Goal: Book appointment/travel/reservation

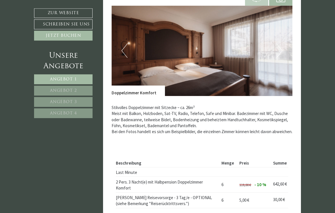
scroll to position [382, 0]
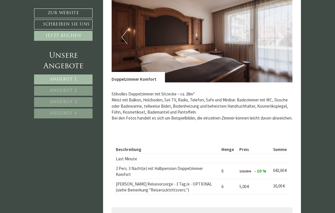
click at [74, 89] on span "Angebot 2" at bounding box center [63, 91] width 27 height 4
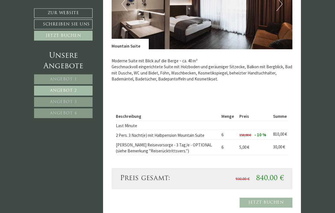
scroll to position [434, 0]
click at [68, 101] on span "Angebot 3" at bounding box center [63, 102] width 27 height 4
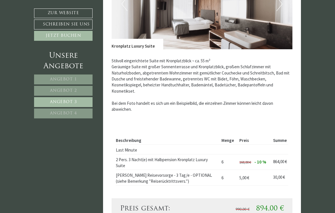
scroll to position [292, 0]
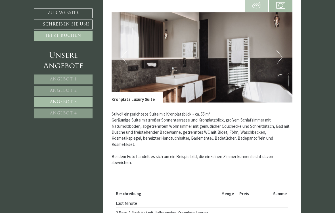
click at [71, 115] on link "Angebot 4" at bounding box center [63, 114] width 58 height 10
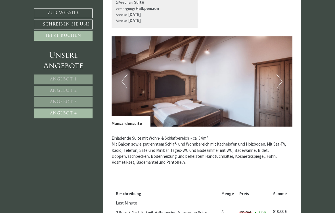
scroll to position [341, 0]
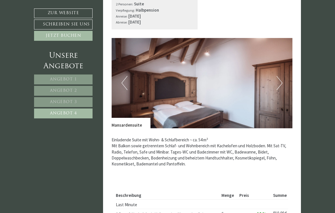
click at [278, 79] on button "Next" at bounding box center [279, 83] width 6 height 14
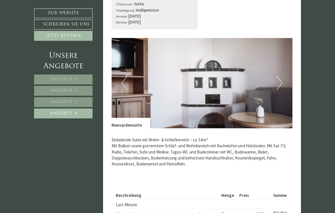
click at [282, 82] on button "Next" at bounding box center [279, 83] width 6 height 14
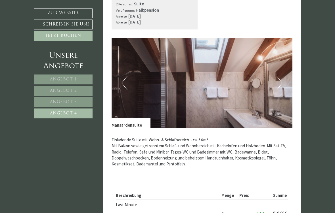
click at [277, 84] on button "Next" at bounding box center [279, 83] width 6 height 14
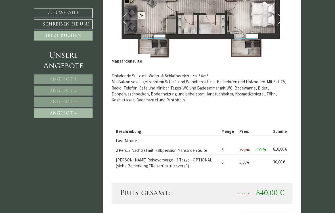
scroll to position [441, 0]
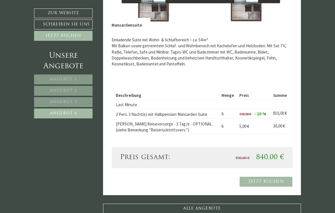
click at [72, 78] on span "Angebot 1" at bounding box center [63, 79] width 27 height 4
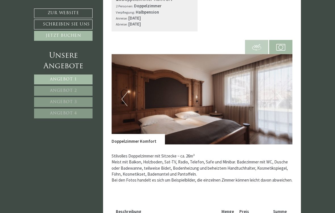
scroll to position [351, 0]
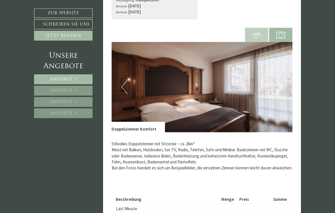
click at [118, 86] on img at bounding box center [201, 87] width 181 height 90
click at [133, 81] on img at bounding box center [201, 87] width 181 height 90
click at [130, 83] on img at bounding box center [201, 87] width 181 height 90
click at [123, 86] on button "Previous" at bounding box center [124, 87] width 6 height 14
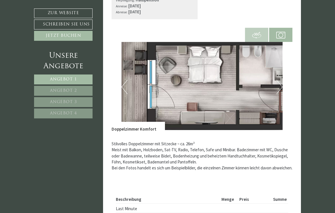
click at [252, 26] on span at bounding box center [256, 35] width 23 height 20
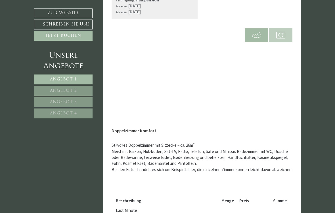
click at [72, 98] on link "Angebot 3" at bounding box center [63, 102] width 58 height 10
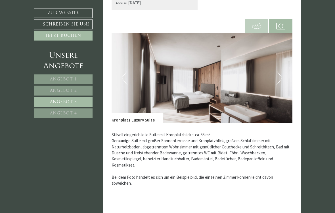
scroll to position [360, 0]
click at [276, 84] on img at bounding box center [201, 78] width 181 height 90
click at [277, 74] on button "Next" at bounding box center [279, 78] width 6 height 14
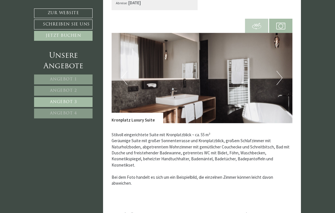
click at [281, 79] on button "Next" at bounding box center [279, 78] width 6 height 14
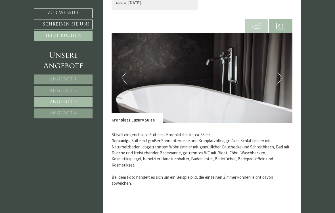
click at [280, 79] on button "Next" at bounding box center [279, 78] width 6 height 14
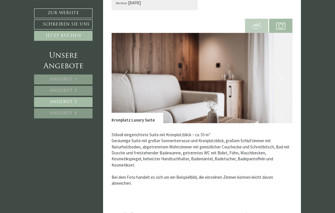
click at [279, 79] on button "Next" at bounding box center [279, 78] width 6 height 14
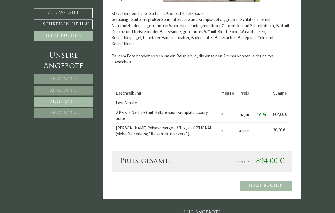
scroll to position [495, 0]
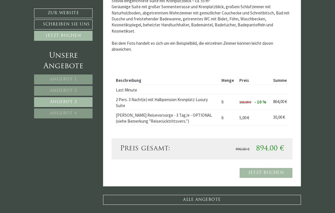
click at [79, 111] on link "Angebot 4" at bounding box center [63, 114] width 58 height 10
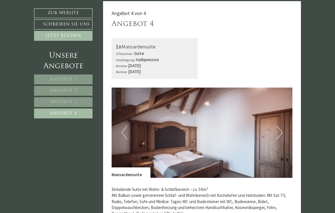
click at [127, 135] on button "Previous" at bounding box center [124, 133] width 6 height 14
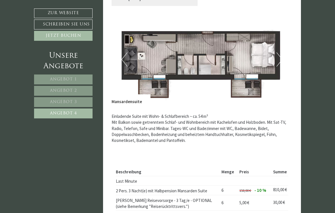
scroll to position [364, 0]
click at [82, 91] on link "Angebot 2" at bounding box center [63, 91] width 58 height 10
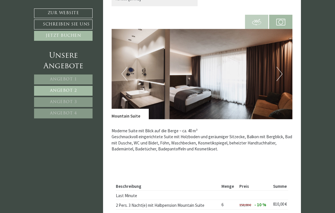
scroll to position [292, 0]
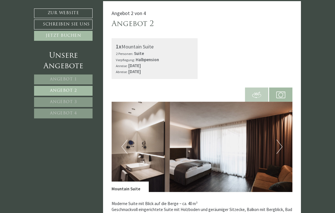
click at [126, 144] on button "Previous" at bounding box center [124, 147] width 6 height 14
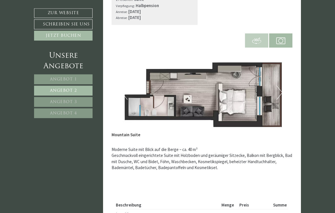
scroll to position [350, 0]
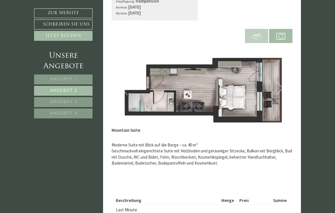
click at [279, 92] on button "Next" at bounding box center [279, 88] width 6 height 14
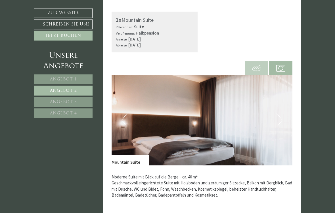
scroll to position [320, 0]
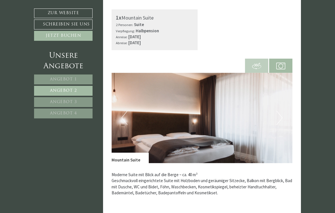
click at [277, 117] on button "Next" at bounding box center [279, 118] width 6 height 14
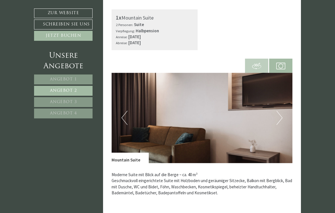
click at [276, 115] on button "Next" at bounding box center [279, 118] width 6 height 14
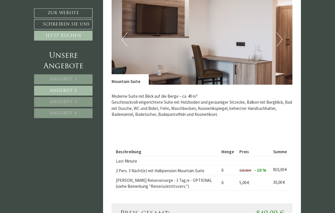
scroll to position [399, 0]
click at [73, 112] on span "Angebot 4" at bounding box center [63, 113] width 27 height 4
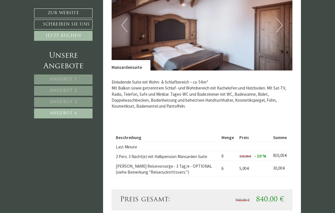
scroll to position [292, 0]
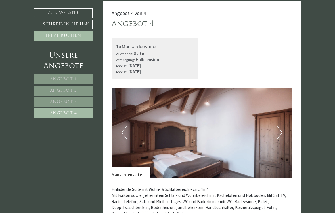
click at [123, 130] on button "Previous" at bounding box center [124, 133] width 6 height 14
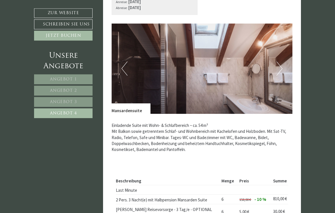
scroll to position [355, 0]
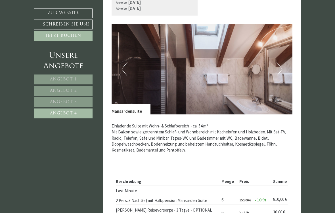
click at [55, 77] on span "Angebot 1" at bounding box center [63, 79] width 27 height 4
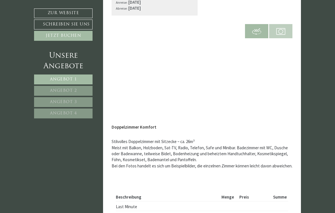
scroll to position [292, 0]
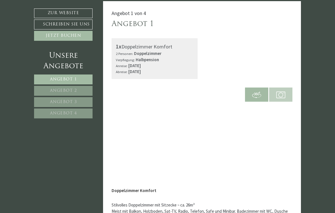
click at [278, 90] on img at bounding box center [280, 94] width 9 height 9
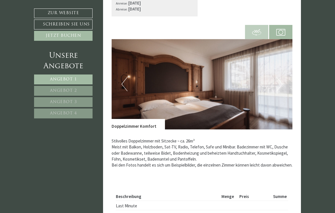
scroll to position [329, 0]
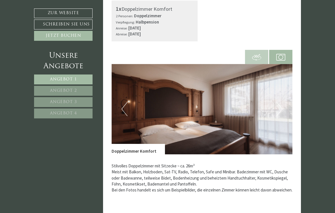
click at [279, 107] on button "Next" at bounding box center [279, 109] width 6 height 14
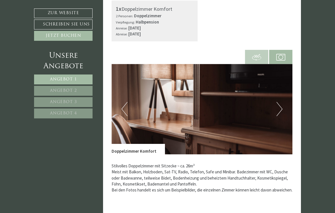
click at [269, 107] on img at bounding box center [201, 109] width 181 height 90
click at [276, 105] on img at bounding box center [201, 109] width 181 height 90
click at [276, 109] on img at bounding box center [201, 109] width 181 height 90
click at [129, 97] on img at bounding box center [201, 109] width 181 height 90
click at [127, 105] on button "Previous" at bounding box center [124, 109] width 6 height 14
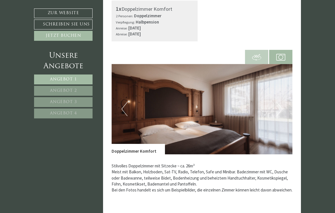
click at [124, 104] on button "Previous" at bounding box center [124, 109] width 6 height 14
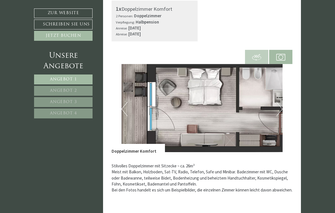
click at [73, 99] on link "Angebot 3" at bounding box center [63, 102] width 58 height 10
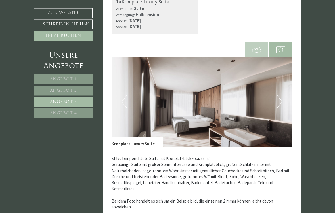
scroll to position [337, 0]
click at [280, 100] on button "Next" at bounding box center [279, 102] width 6 height 14
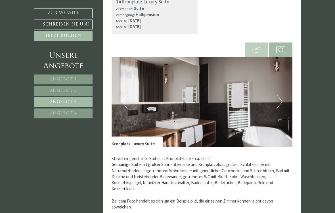
click at [277, 96] on button "Next" at bounding box center [279, 102] width 6 height 14
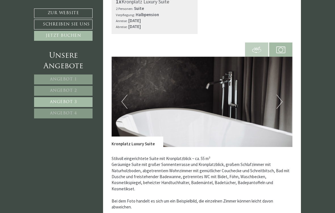
click at [276, 99] on button "Next" at bounding box center [279, 102] width 6 height 14
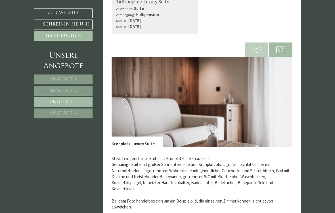
click at [277, 100] on button "Next" at bounding box center [279, 102] width 6 height 14
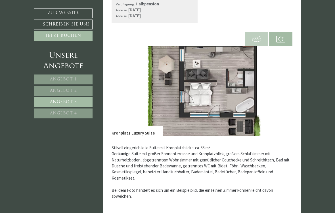
scroll to position [348, 0]
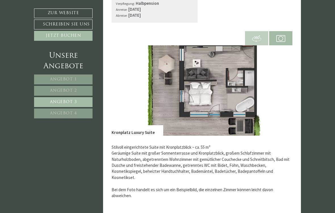
click at [53, 115] on span "Angebot 4" at bounding box center [63, 113] width 27 height 4
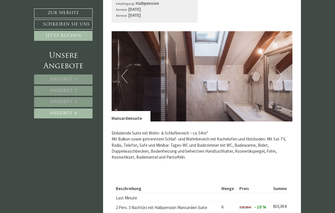
scroll to position [292, 0]
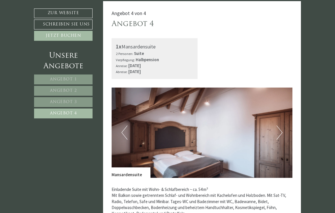
click at [274, 131] on img at bounding box center [201, 133] width 181 height 90
click at [277, 130] on button "Next" at bounding box center [279, 133] width 6 height 14
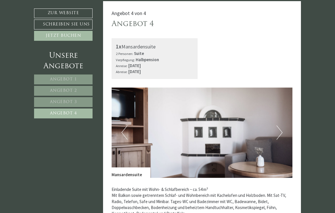
click at [278, 133] on button "Next" at bounding box center [279, 133] width 6 height 14
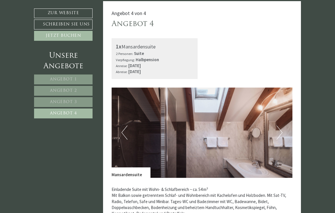
click at [280, 130] on button "Next" at bounding box center [279, 133] width 6 height 14
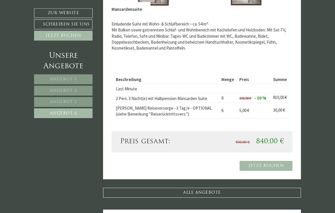
scroll to position [457, 0]
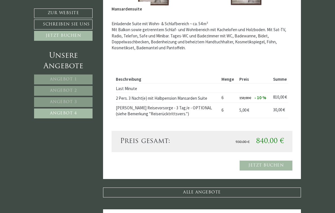
click at [266, 161] on link "Jetzt buchen" at bounding box center [265, 166] width 53 height 10
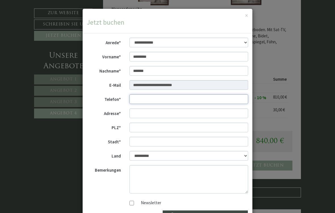
click at [164, 96] on input "Telefon*" at bounding box center [188, 99] width 119 height 10
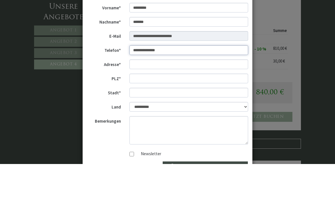
type input "**********"
click at [176, 109] on input "Adresse*" at bounding box center [188, 114] width 119 height 10
type input "**********"
click at [177, 123] on input "PLZ*" at bounding box center [188, 128] width 119 height 10
type input "*"
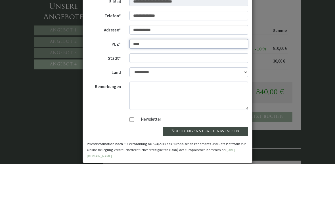
scroll to position [34, 0]
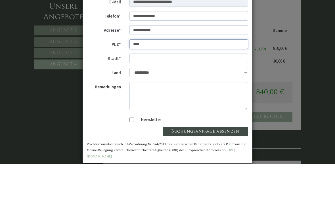
type input "****"
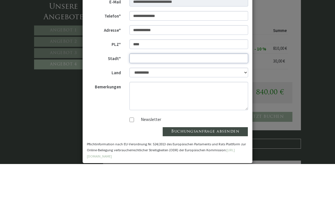
click at [207, 103] on input "Stadt*" at bounding box center [188, 108] width 119 height 10
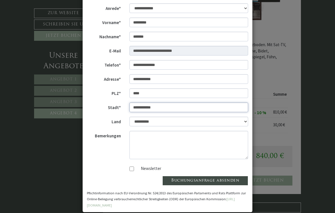
type input "**********"
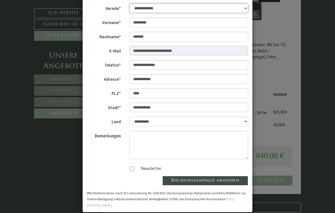
click at [239, 7] on select "**********" at bounding box center [188, 8] width 119 height 10
select select "*"
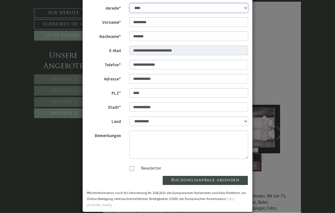
scroll to position [291, 0]
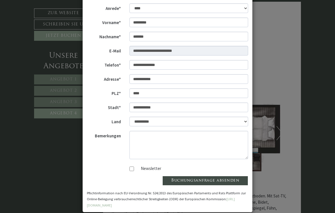
click at [206, 180] on button "Buchungsanfrage absenden" at bounding box center [205, 181] width 86 height 10
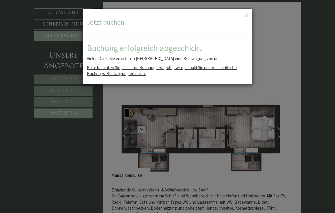
click at [246, 15] on button "×" at bounding box center [246, 15] width 3 height 6
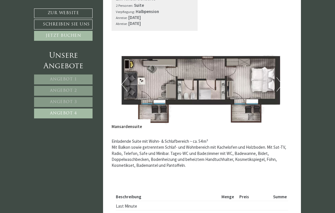
scroll to position [339, 0]
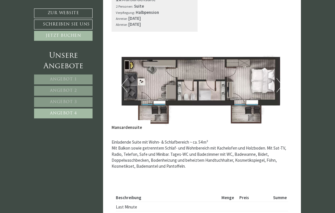
click at [279, 82] on button "Next" at bounding box center [279, 85] width 6 height 14
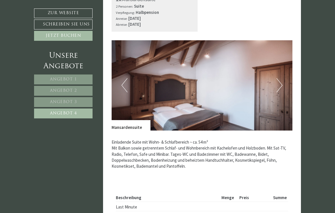
click at [279, 80] on button "Next" at bounding box center [279, 85] width 6 height 14
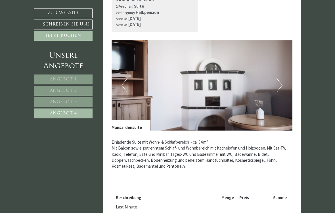
click at [278, 80] on button "Next" at bounding box center [279, 85] width 6 height 14
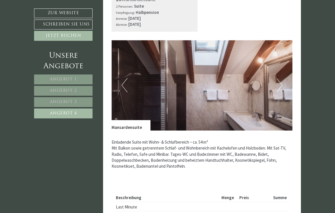
click at [275, 86] on img at bounding box center [201, 85] width 181 height 90
click at [277, 86] on button "Next" at bounding box center [279, 85] width 6 height 14
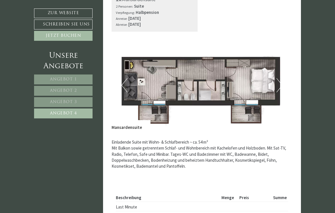
click at [279, 79] on button "Next" at bounding box center [279, 85] width 6 height 14
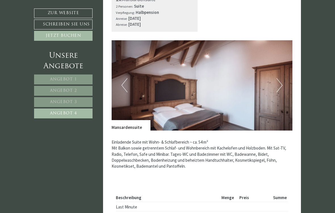
click at [278, 80] on button "Next" at bounding box center [279, 85] width 6 height 14
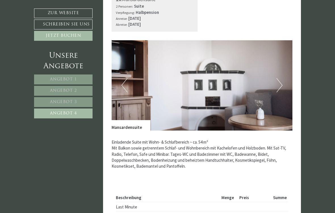
click at [280, 88] on button "Next" at bounding box center [279, 85] width 6 height 14
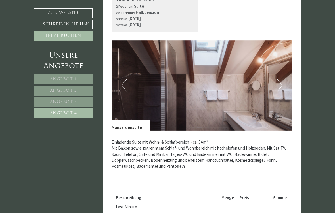
click at [277, 87] on button "Next" at bounding box center [279, 85] width 6 height 14
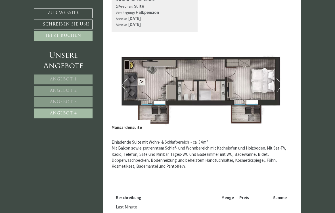
click at [276, 83] on button "Next" at bounding box center [279, 85] width 6 height 14
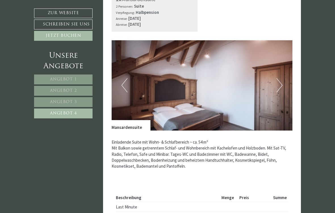
click at [273, 84] on img at bounding box center [201, 85] width 181 height 90
click at [273, 92] on img at bounding box center [201, 85] width 181 height 90
click at [280, 87] on button "Next" at bounding box center [279, 85] width 6 height 14
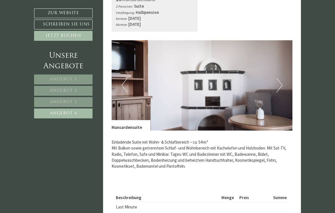
click at [278, 90] on button "Next" at bounding box center [279, 85] width 6 height 14
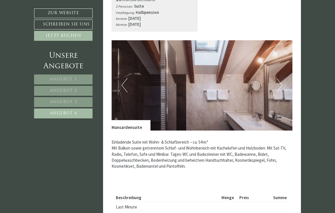
click at [275, 87] on img at bounding box center [201, 85] width 181 height 90
click at [276, 82] on img at bounding box center [201, 85] width 181 height 90
click at [278, 83] on button "Next" at bounding box center [279, 85] width 6 height 14
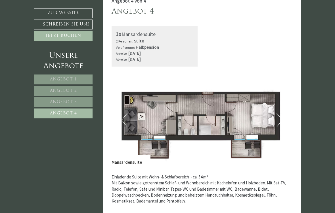
scroll to position [325, 0]
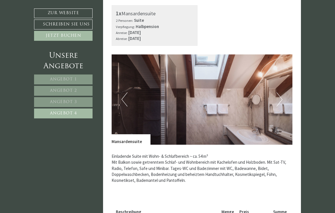
click at [276, 98] on img at bounding box center [201, 99] width 181 height 90
click at [280, 101] on button "Next" at bounding box center [279, 99] width 6 height 14
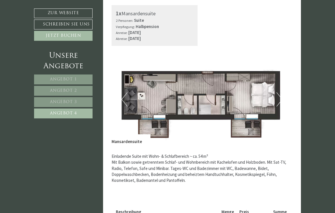
click at [276, 104] on button "Next" at bounding box center [279, 99] width 6 height 14
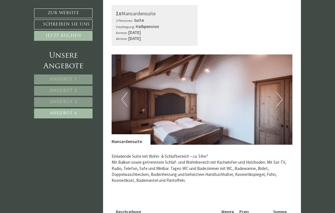
click at [277, 98] on button "Next" at bounding box center [279, 99] width 6 height 14
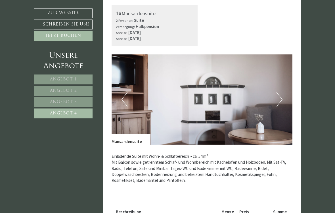
click at [279, 97] on button "Next" at bounding box center [279, 99] width 6 height 14
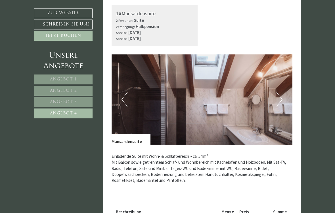
click at [274, 102] on img at bounding box center [201, 99] width 181 height 90
click at [280, 97] on button "Next" at bounding box center [279, 99] width 6 height 14
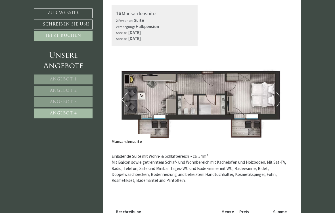
click at [278, 100] on button "Next" at bounding box center [279, 99] width 6 height 14
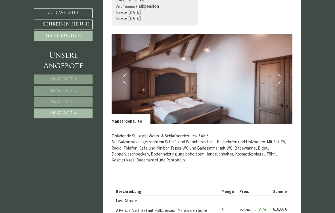
scroll to position [343, 0]
